Goal: Transaction & Acquisition: Purchase product/service

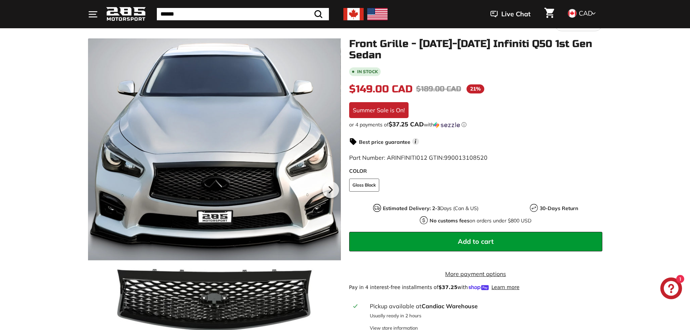
scroll to position [72, 0]
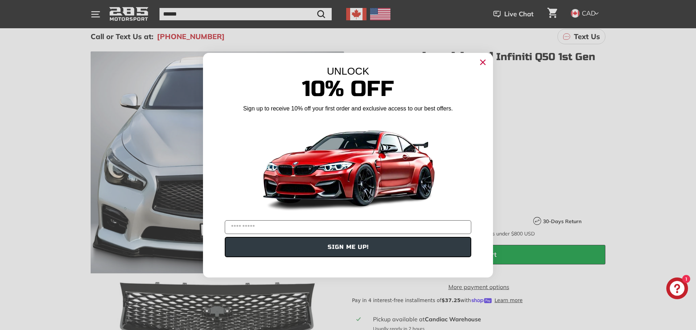
click at [485, 62] on circle "Close dialog" at bounding box center [482, 62] width 11 height 11
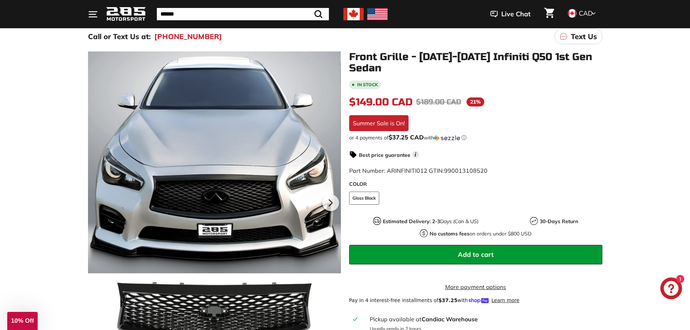
click at [357, 13] on img at bounding box center [354, 14] width 20 height 12
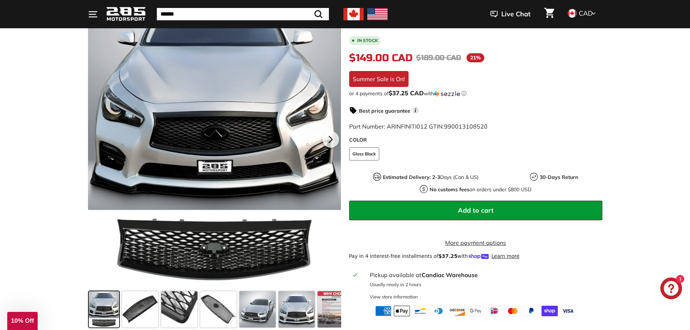
scroll to position [290, 0]
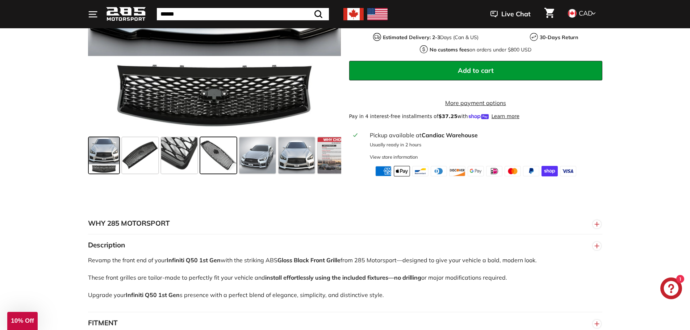
click at [224, 156] on span at bounding box center [218, 155] width 36 height 36
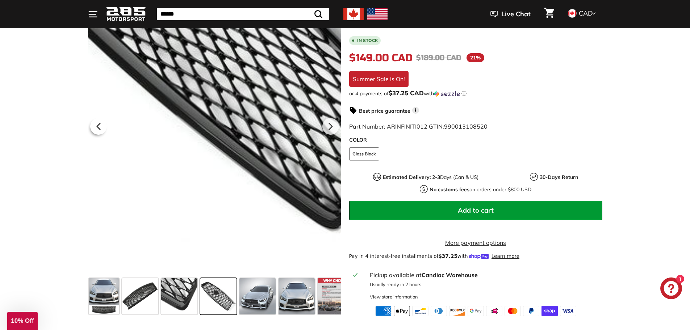
scroll to position [145, 0]
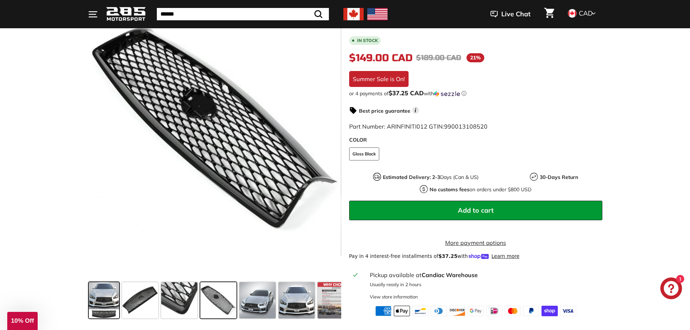
click at [107, 299] on span at bounding box center [104, 300] width 30 height 36
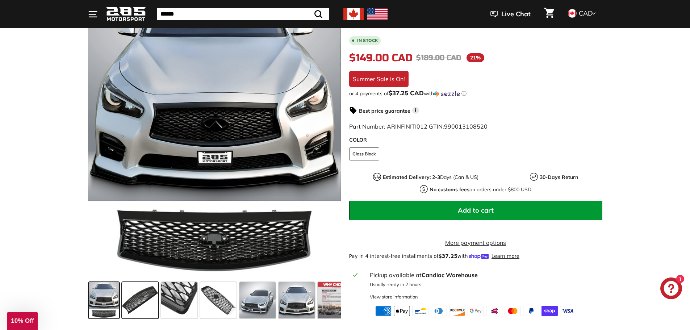
click at [129, 299] on span at bounding box center [140, 300] width 36 height 36
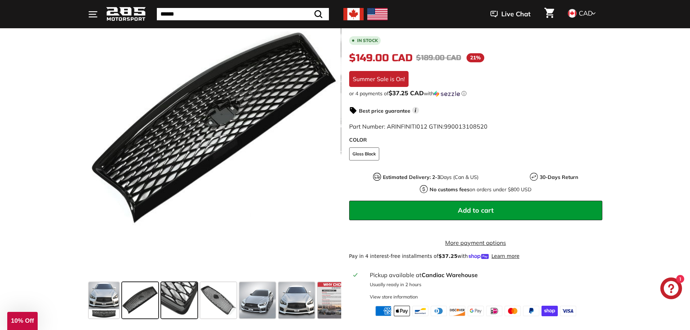
click at [177, 296] on span at bounding box center [179, 300] width 36 height 36
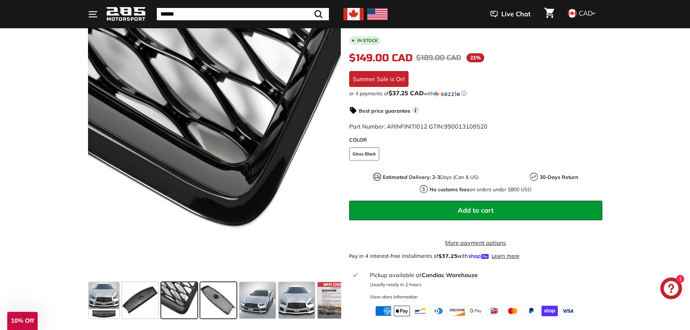
click at [218, 296] on span at bounding box center [218, 300] width 36 height 36
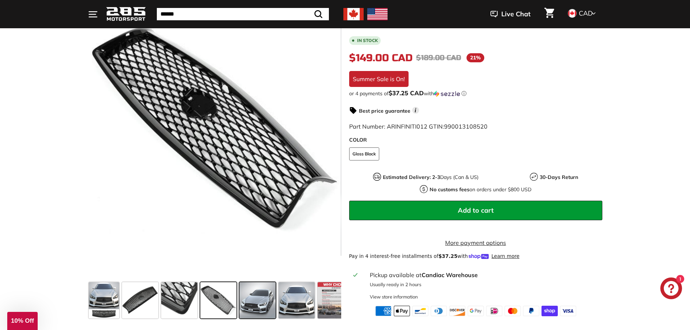
click at [260, 295] on span at bounding box center [258, 300] width 36 height 36
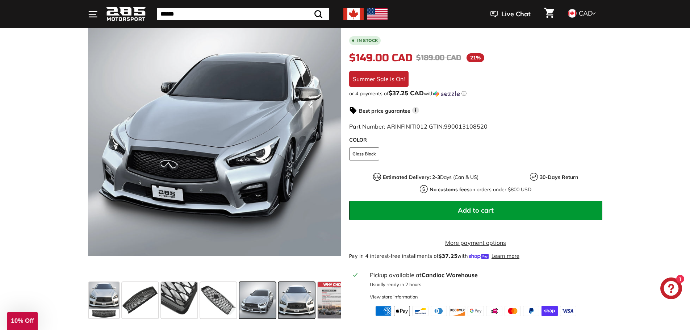
click at [293, 295] on span at bounding box center [297, 300] width 36 height 36
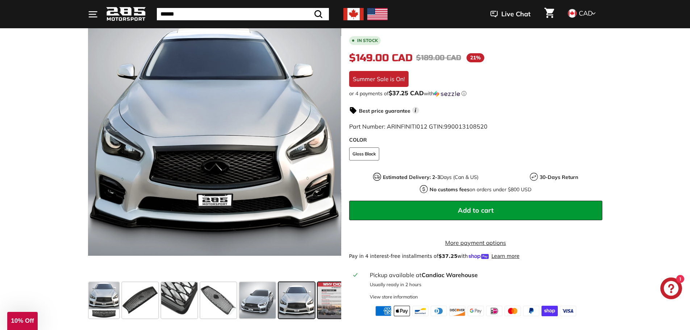
click at [331, 295] on span at bounding box center [336, 300] width 36 height 36
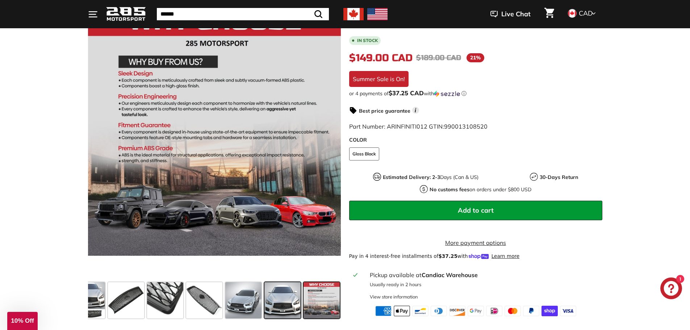
click at [301, 296] on div at bounding box center [282, 300] width 39 height 39
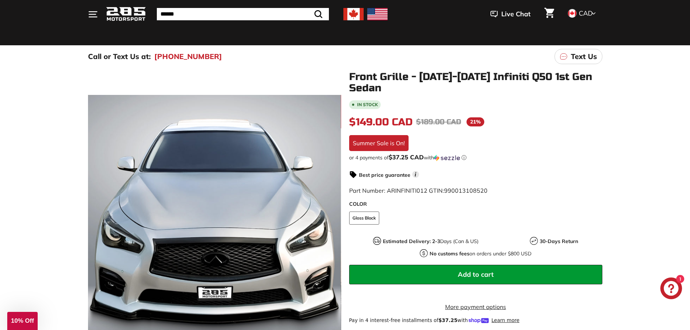
scroll to position [36, 0]
